Goal: Check status: Check status

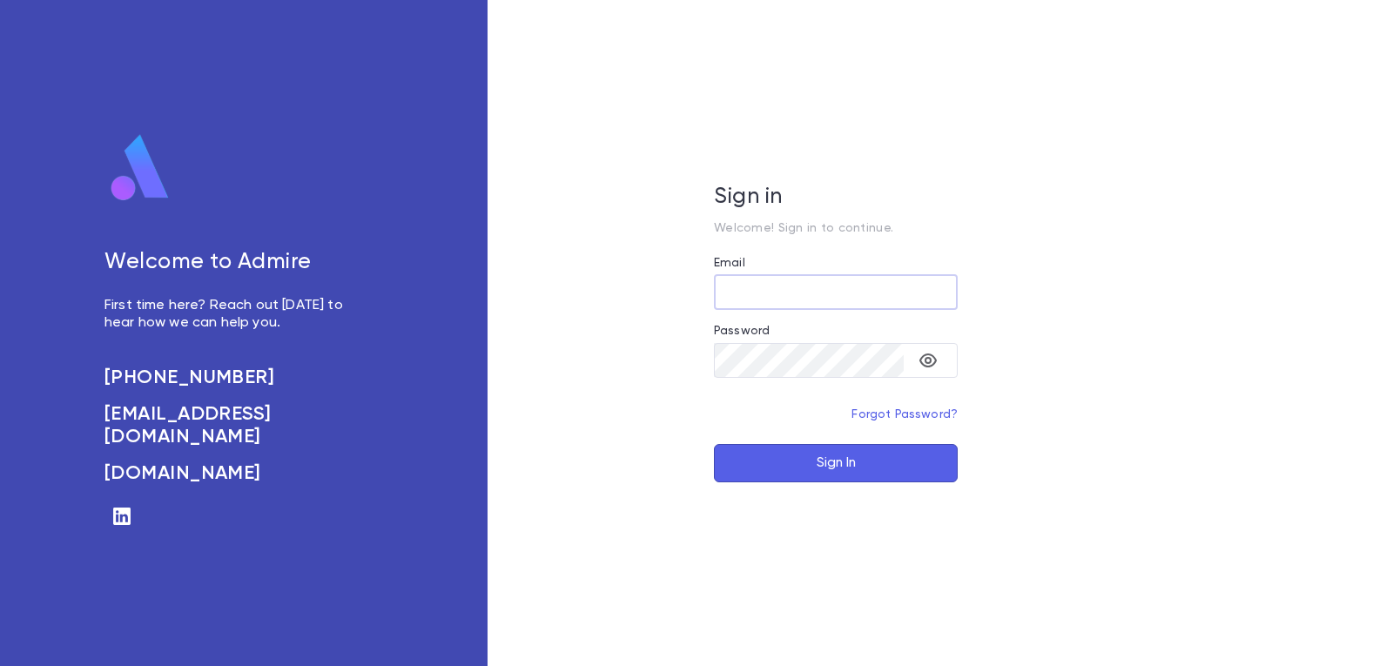
type input "**********"
click at [833, 468] on button "Sign In" at bounding box center [836, 463] width 244 height 38
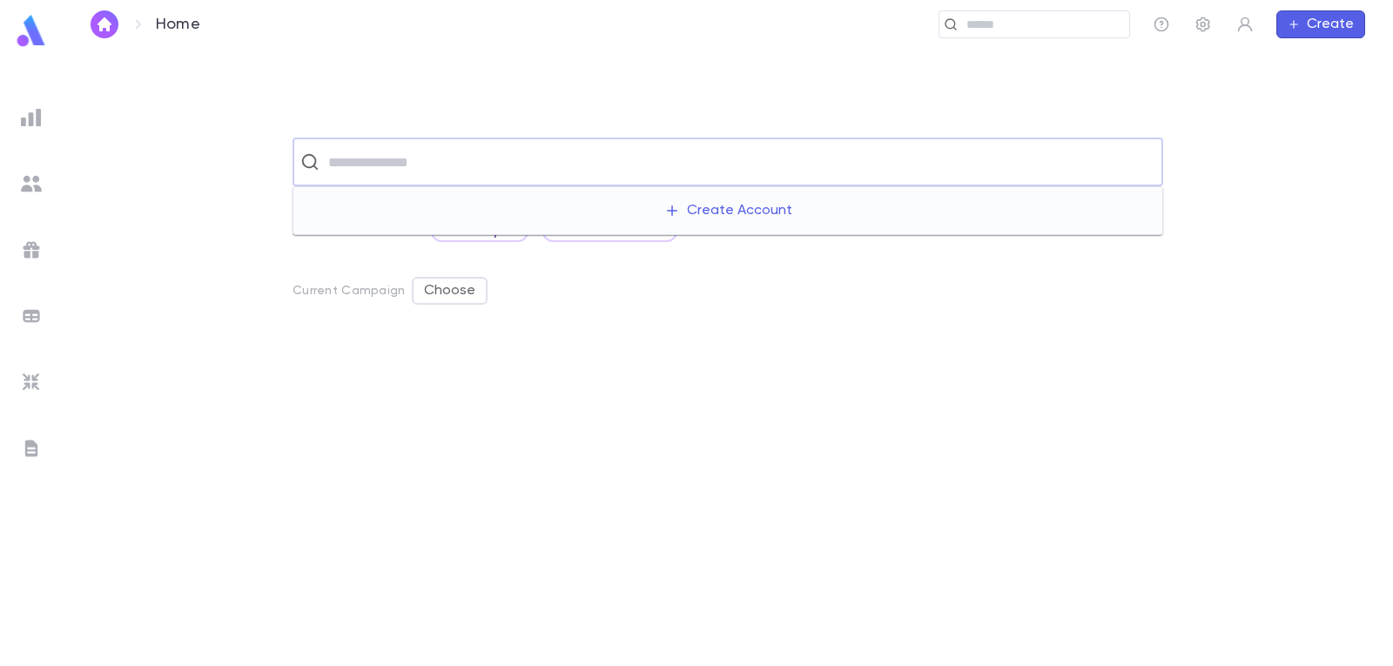
click at [853, 167] on input "text" at bounding box center [739, 161] width 832 height 33
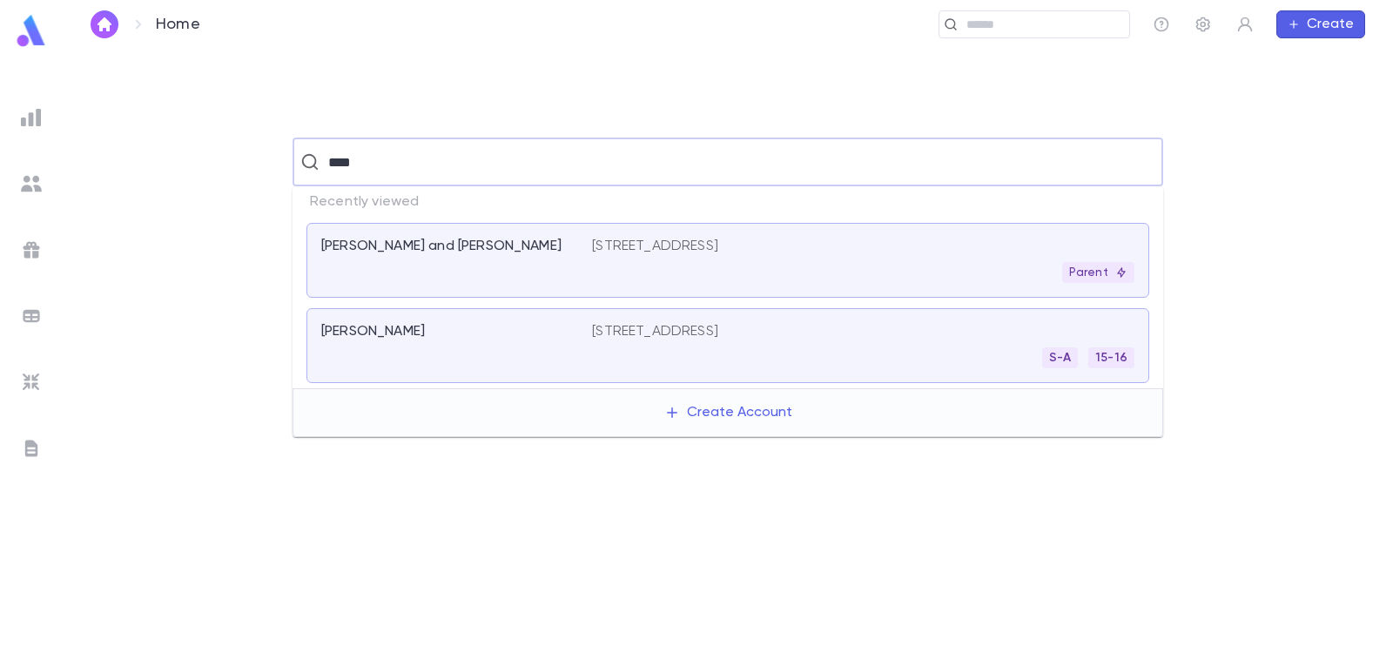
type input "*****"
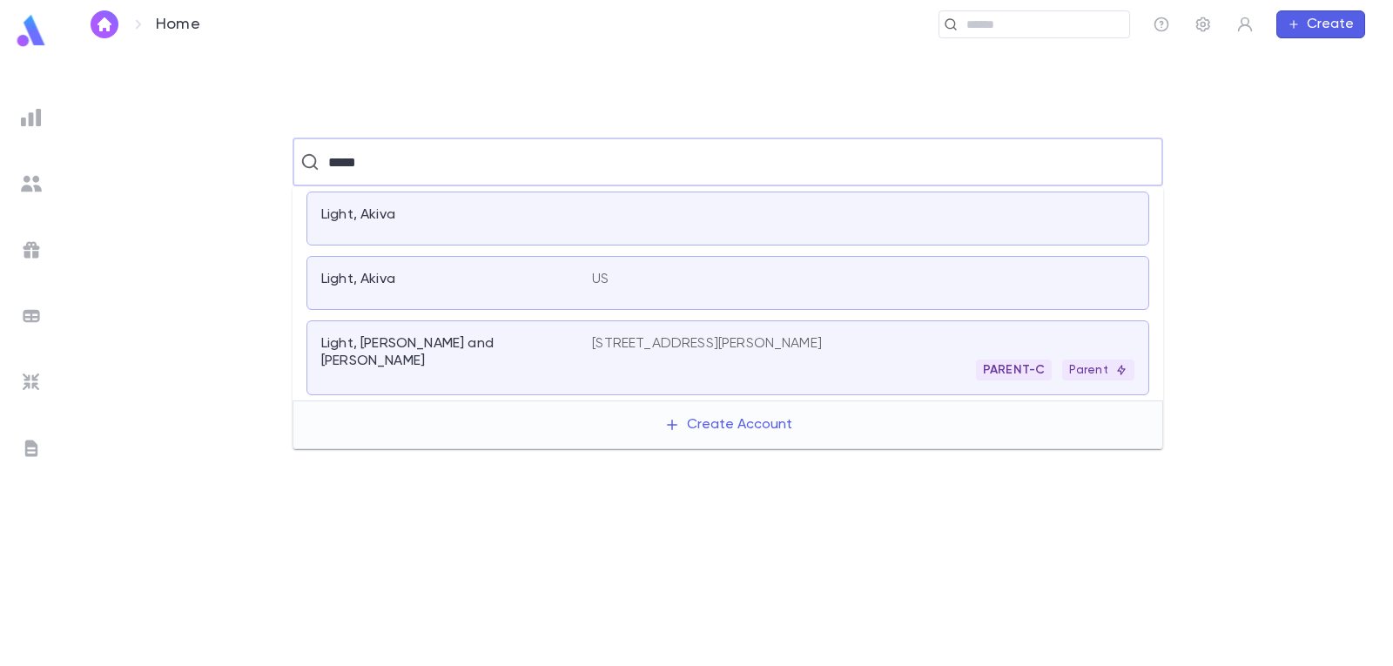
click at [798, 361] on div "PARENT-C Parent" at bounding box center [863, 370] width 543 height 21
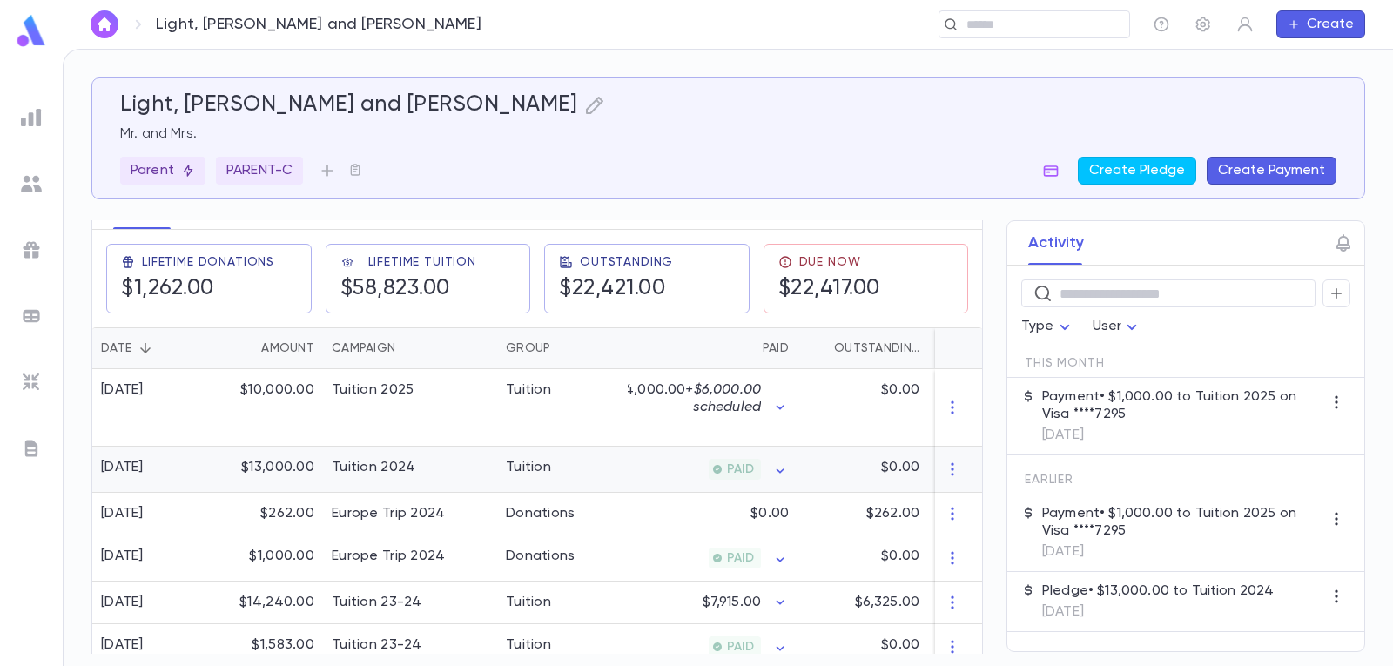
scroll to position [348, 0]
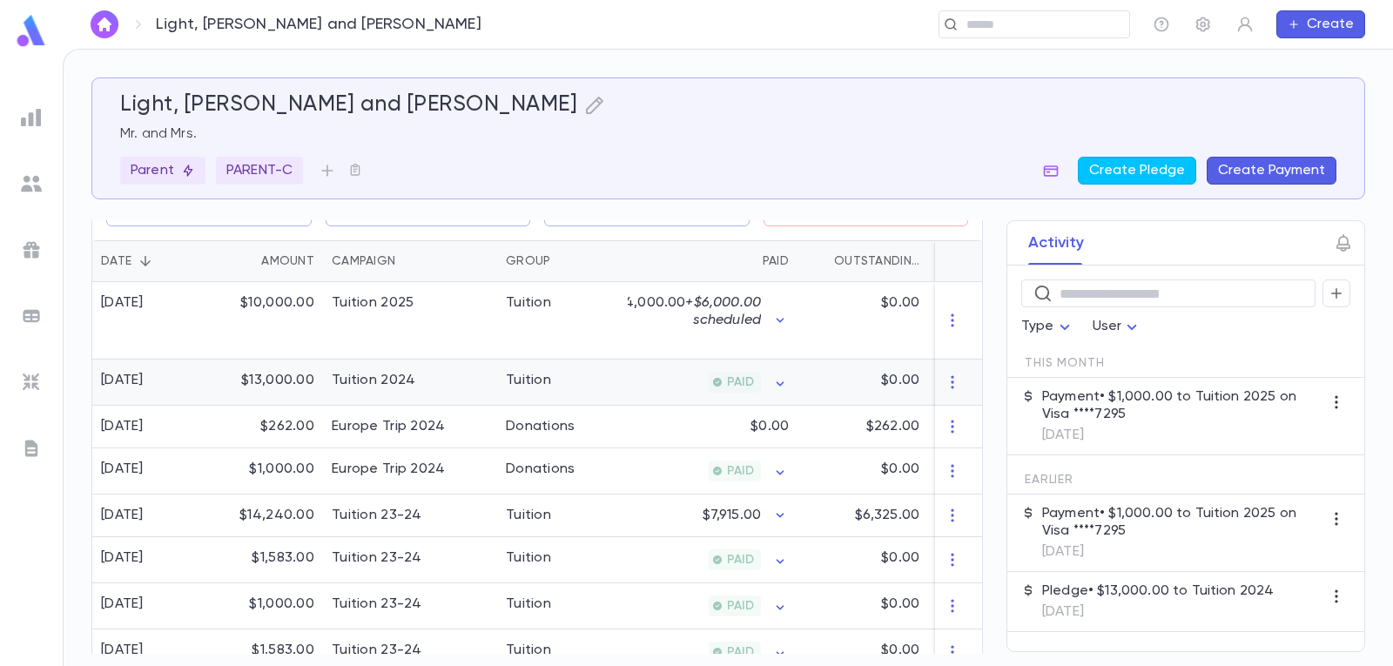
click at [527, 375] on div "Tuition" at bounding box center [528, 380] width 45 height 17
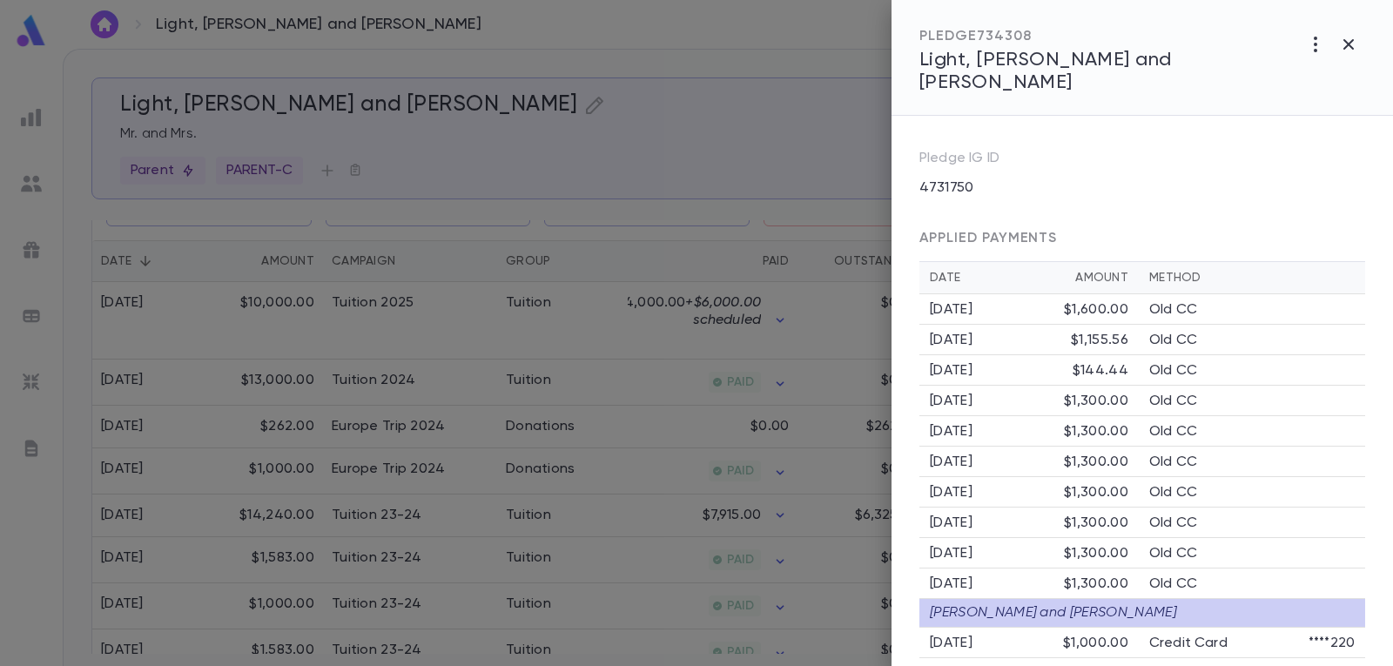
scroll to position [373, 0]
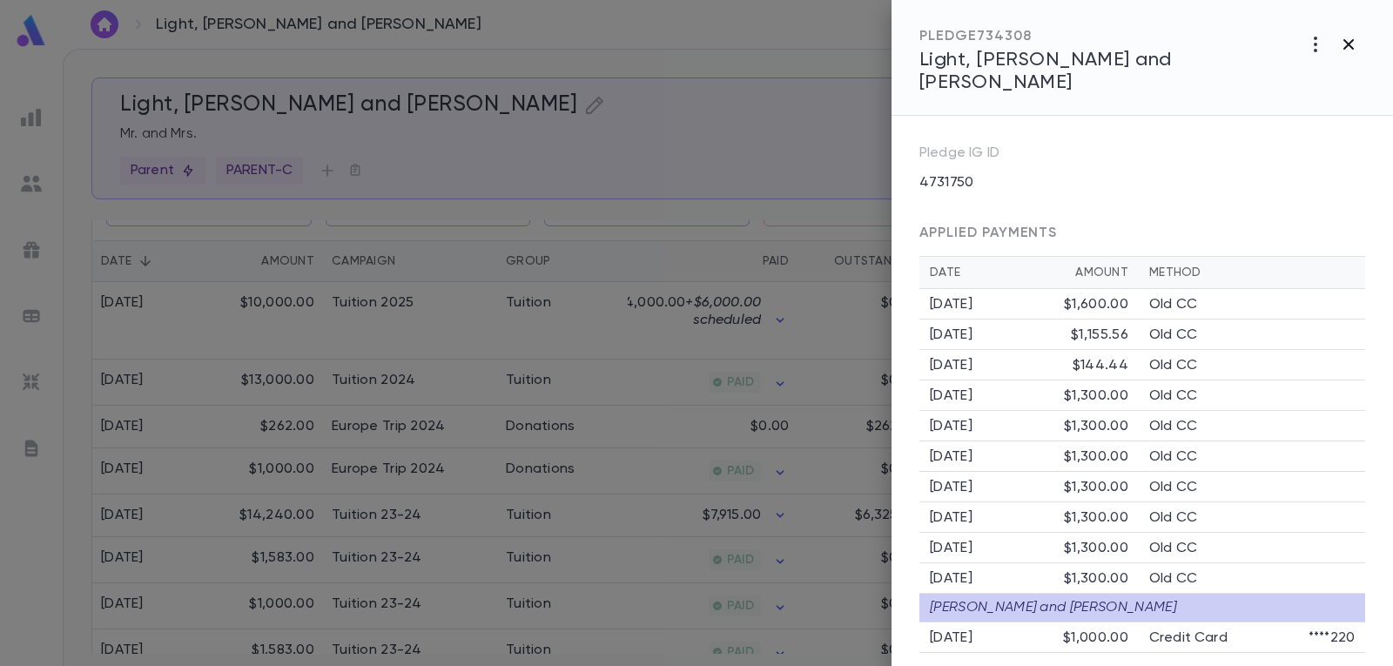
click at [1352, 40] on icon "button" at bounding box center [1349, 44] width 10 height 10
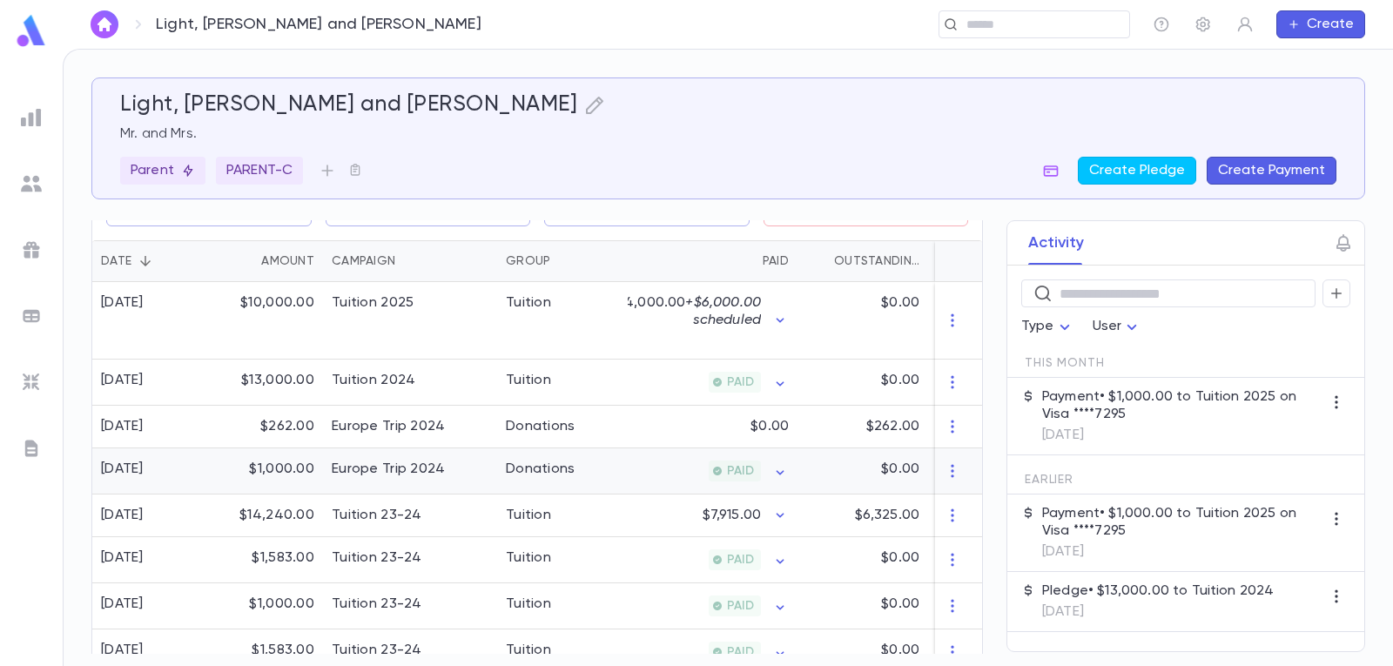
click at [447, 466] on div "Europe Trip 2024" at bounding box center [410, 471] width 174 height 46
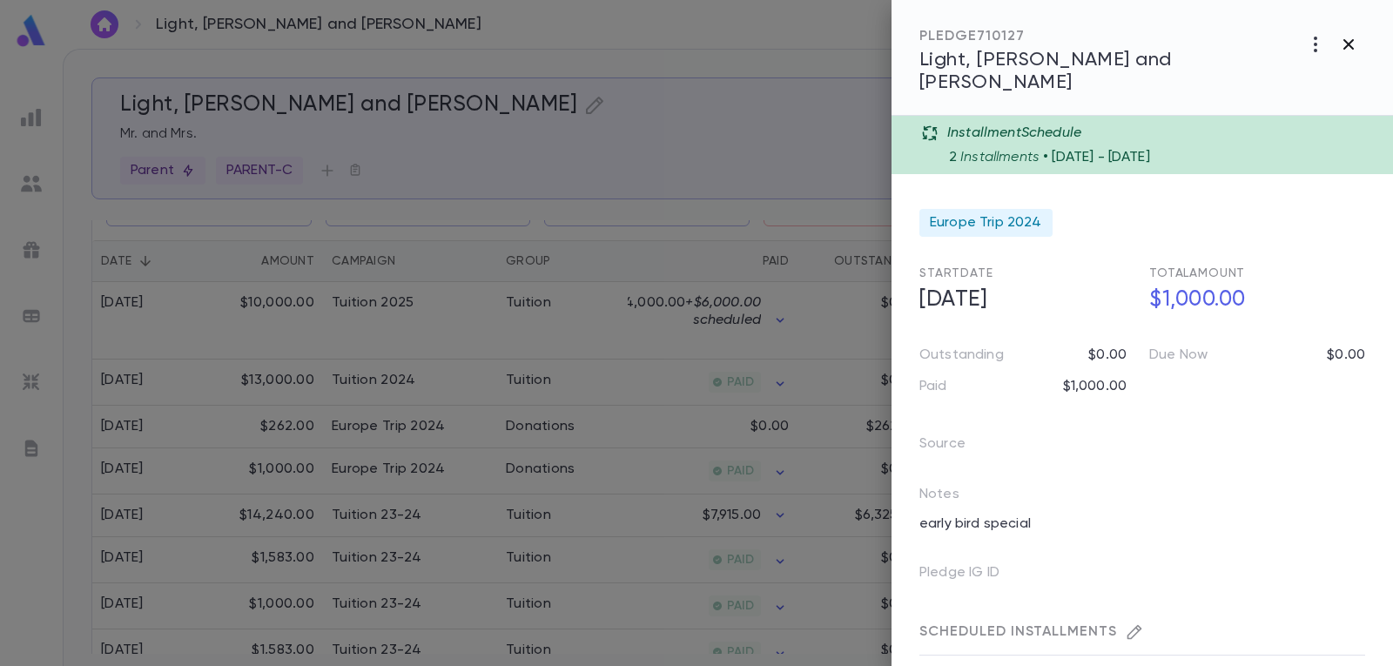
click at [1347, 48] on icon "button" at bounding box center [1348, 44] width 21 height 21
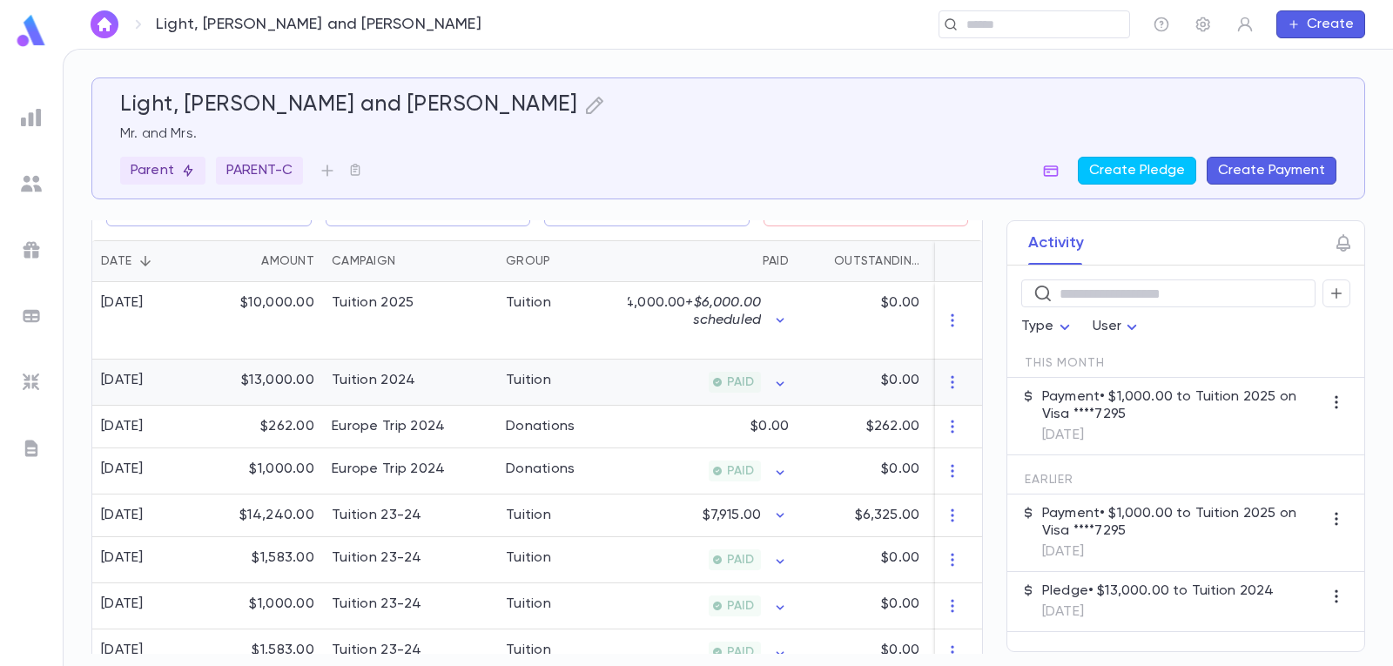
click at [448, 386] on div "Tuition 2024" at bounding box center [410, 383] width 174 height 46
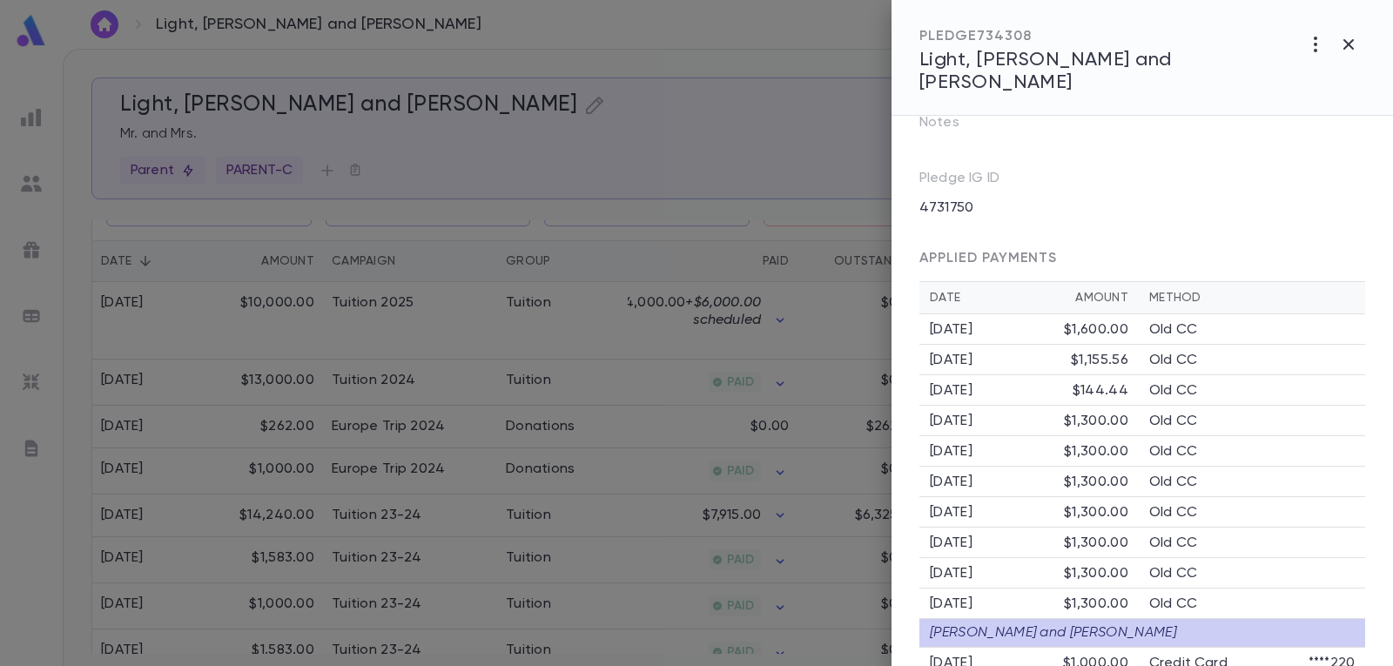
scroll to position [373, 0]
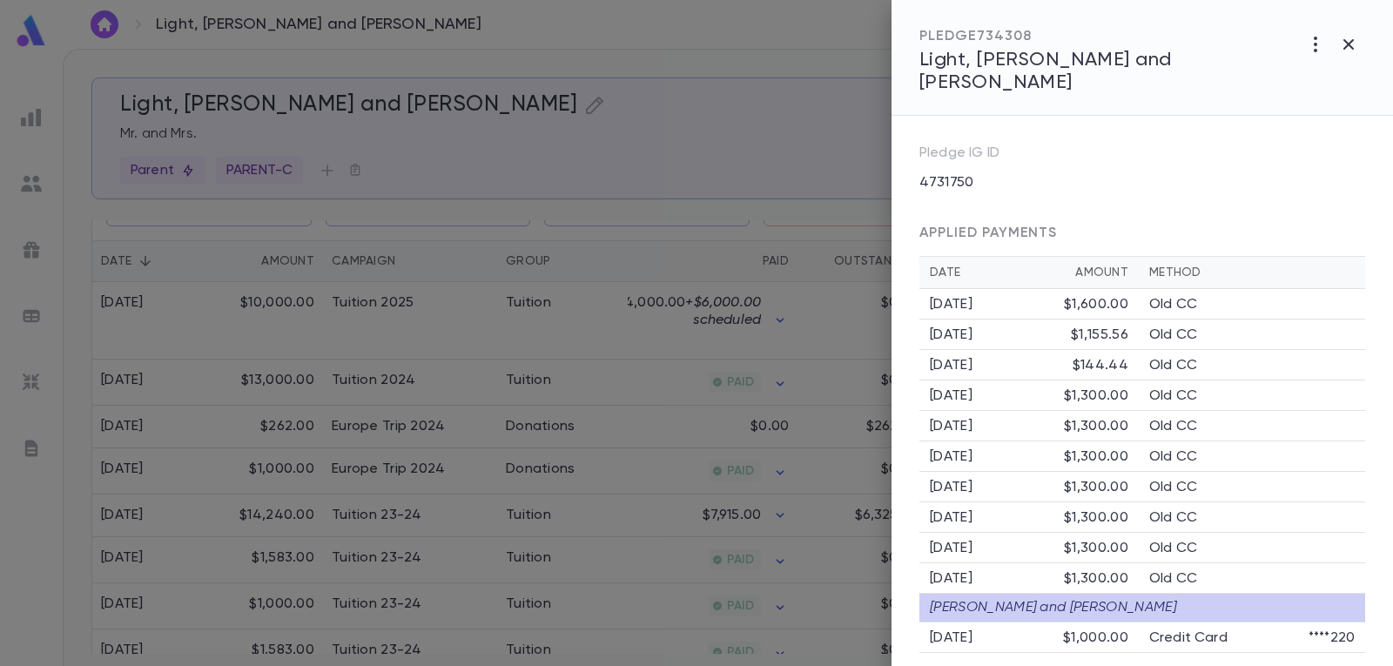
click at [1134, 155] on div "Source Notes Pledge IG ID 4731750" at bounding box center [1132, 102] width 467 height 190
drag, startPoint x: 1190, startPoint y: 226, endPoint x: 1182, endPoint y: 212, distance: 15.2
click at [1190, 222] on div "APPLIED PAYMENTS" at bounding box center [1143, 226] width 446 height 59
click at [1353, 44] on icon "button" at bounding box center [1348, 44] width 21 height 21
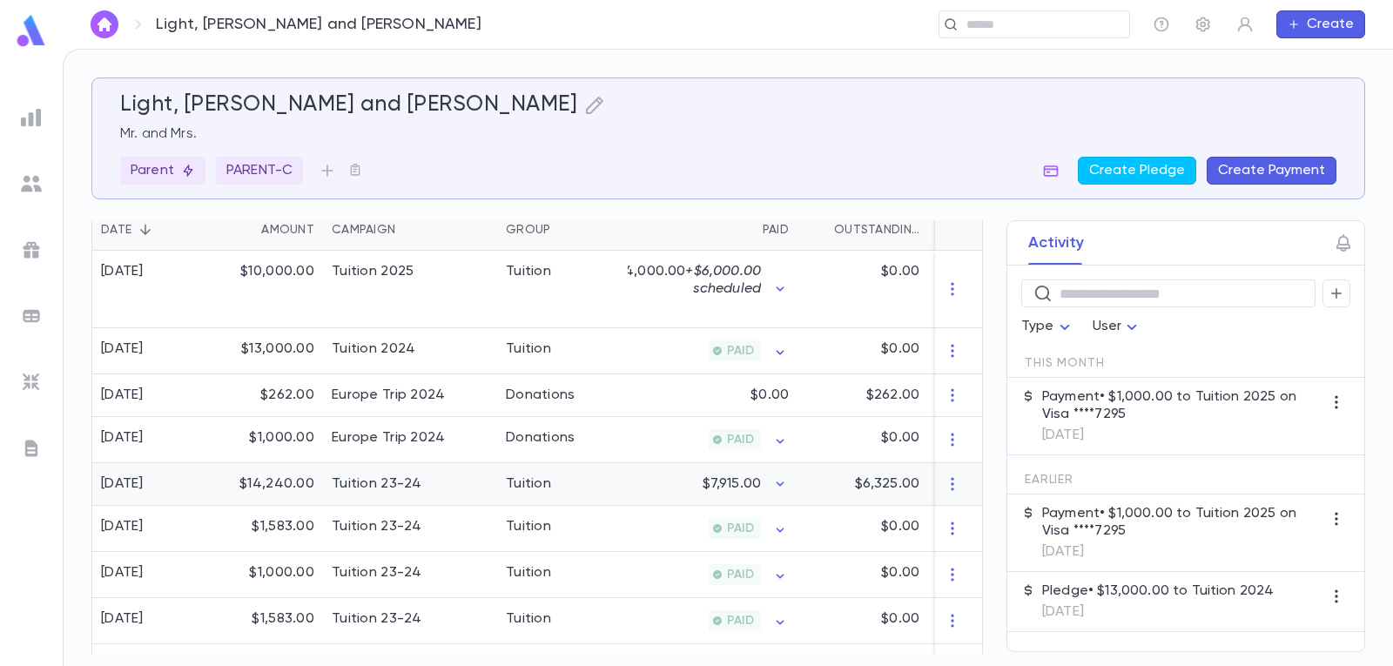
scroll to position [348, 0]
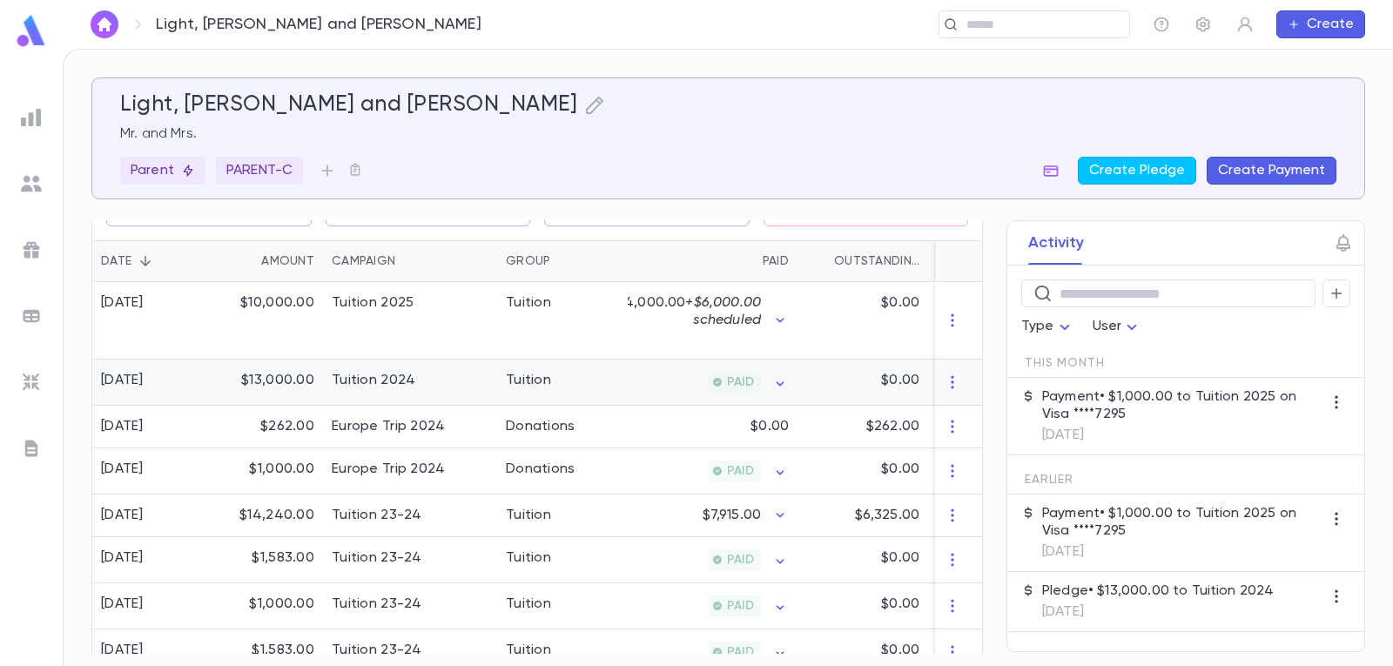
click at [455, 387] on div "Tuition 2024" at bounding box center [410, 383] width 174 height 46
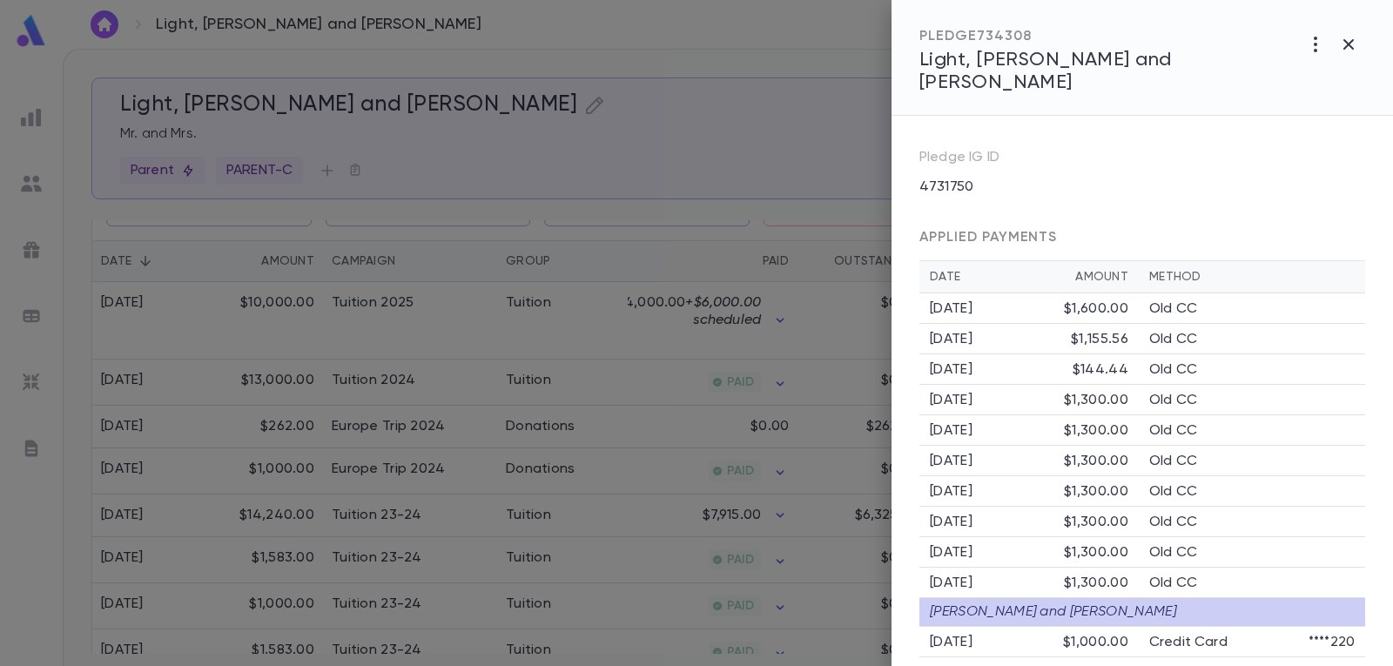
scroll to position [373, 0]
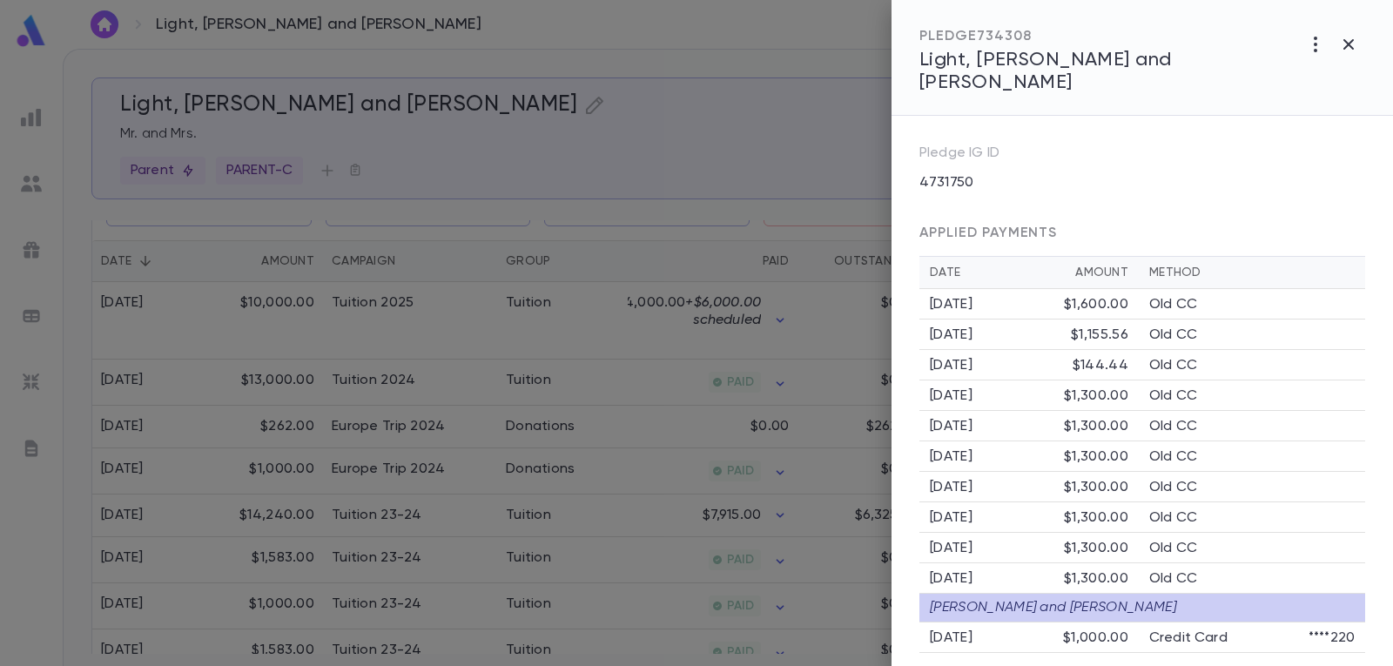
click at [1345, 42] on icon "button" at bounding box center [1349, 44] width 10 height 10
